Goal: Ask a question

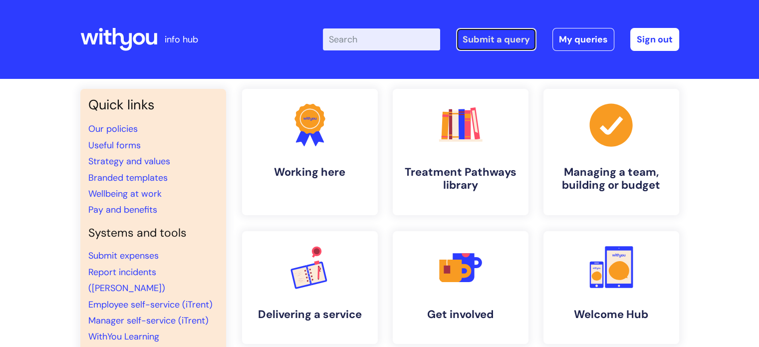
click at [510, 40] on link "Submit a query" at bounding box center [496, 39] width 80 height 23
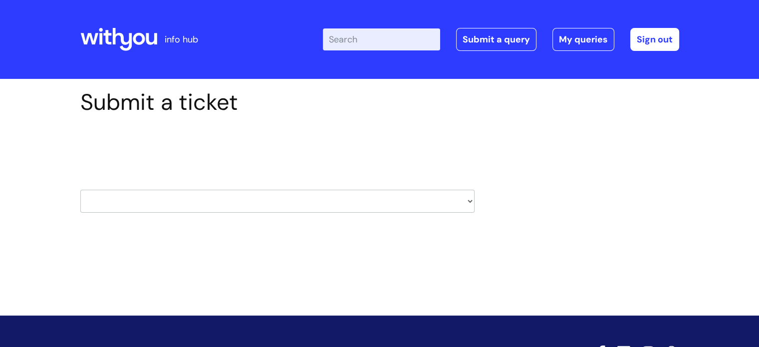
click at [205, 197] on select "HR / People IT and Support Clinical Drug Alerts Finance Accounts Data Support T…" at bounding box center [277, 201] width 394 height 23
click at [588, 167] on div "Submit a ticket Select issue type HR / People IT and Support Clinical Drug Aler…" at bounding box center [380, 166] width 614 height 155
